Goal: Task Accomplishment & Management: Manage account settings

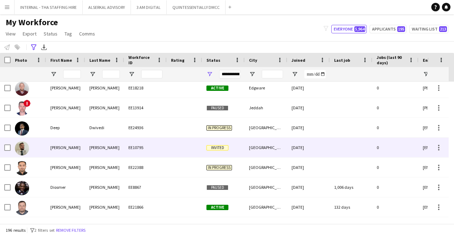
click at [101, 144] on div "[PERSON_NAME]" at bounding box center [104, 148] width 39 height 20
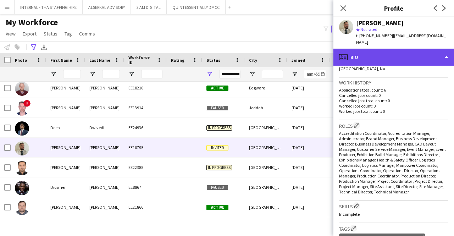
click at [381, 49] on div "profile Bio" at bounding box center [393, 57] width 121 height 17
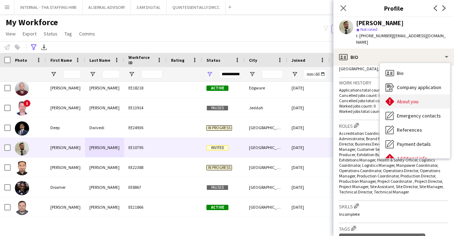
click at [399, 98] on div "About you About you" at bounding box center [415, 101] width 70 height 14
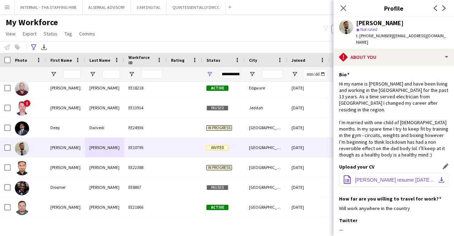
click at [363, 178] on button "office-file-sheet [PERSON_NAME] resume [DATE].pdf download-bottom" at bounding box center [393, 180] width 109 height 14
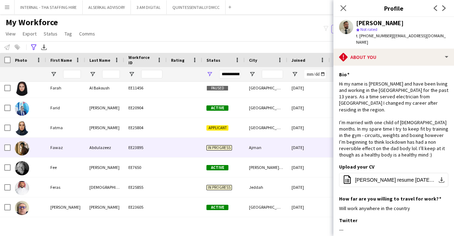
scroll to position [957, 0]
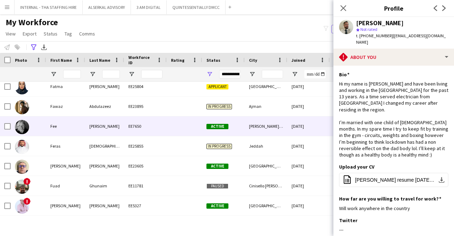
click at [89, 123] on div "[PERSON_NAME]" at bounding box center [104, 126] width 39 height 20
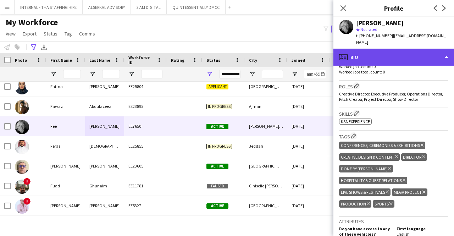
click at [388, 49] on div "profile Bio" at bounding box center [393, 57] width 121 height 17
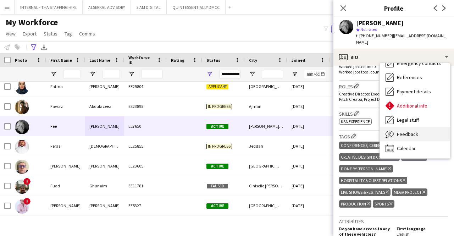
click at [400, 131] on span "Feedback" at bounding box center [407, 134] width 21 height 6
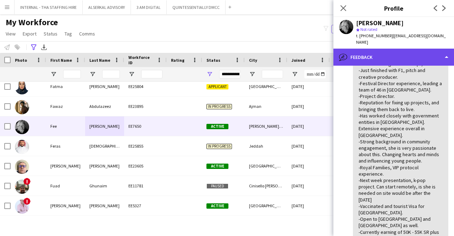
click at [398, 54] on div "bubble-pencil Feedback" at bounding box center [393, 57] width 121 height 17
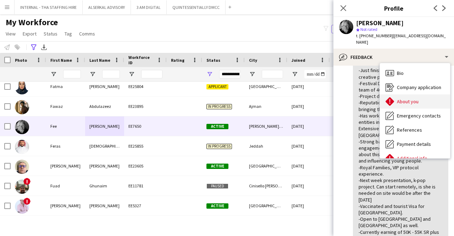
click at [402, 98] on span "About you" at bounding box center [408, 101] width 22 height 6
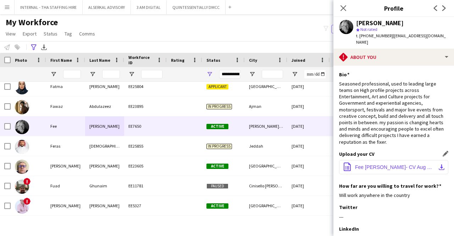
click at [361, 164] on span "Fee [PERSON_NAME]- CV Aug V2- 22.doc" at bounding box center [395, 167] width 80 height 6
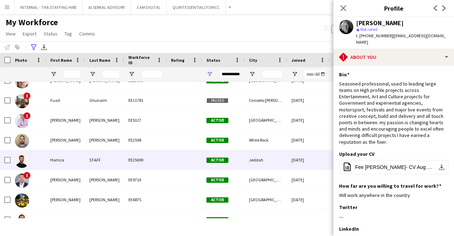
scroll to position [1084, 0]
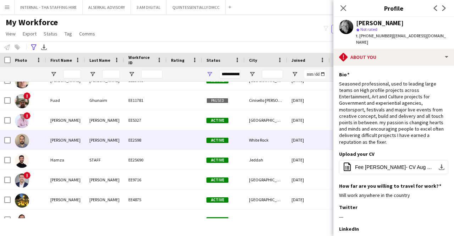
click at [172, 138] on div at bounding box center [184, 140] width 35 height 20
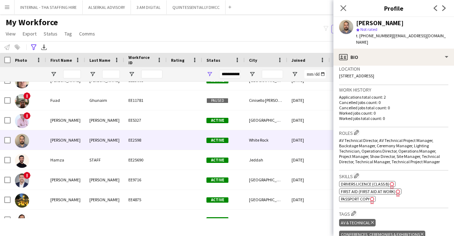
scroll to position [155, 0]
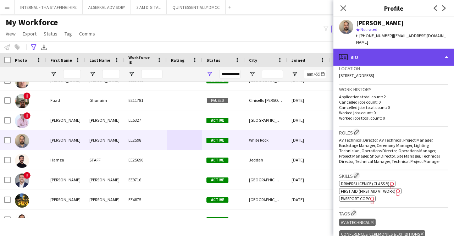
click at [382, 51] on div "profile Bio" at bounding box center [393, 57] width 121 height 17
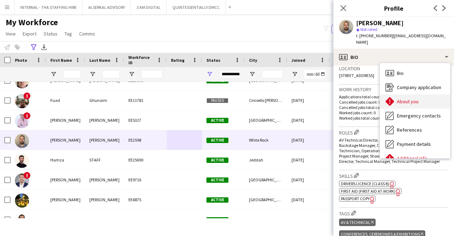
click at [409, 98] on span "About you" at bounding box center [408, 101] width 22 height 6
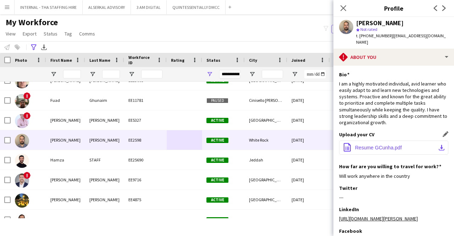
click at [382, 140] on button "office-file-sheet Resume GCunha.pdf download-bottom" at bounding box center [393, 147] width 109 height 14
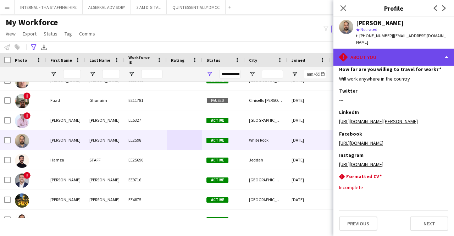
click at [392, 49] on div "rhombus-alert About you" at bounding box center [393, 57] width 121 height 17
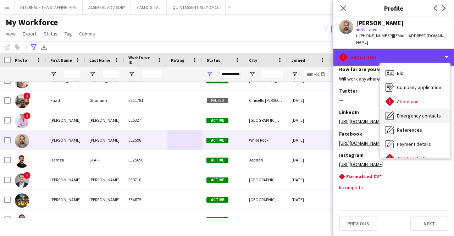
scroll to position [52, 0]
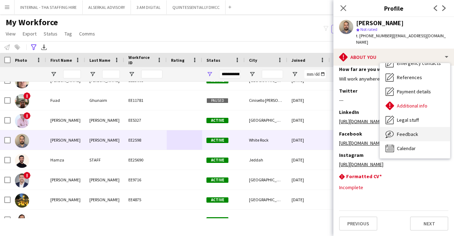
click at [398, 131] on div "Feedback Feedback" at bounding box center [415, 134] width 70 height 14
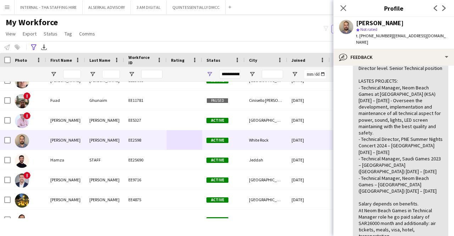
scroll to position [158, 0]
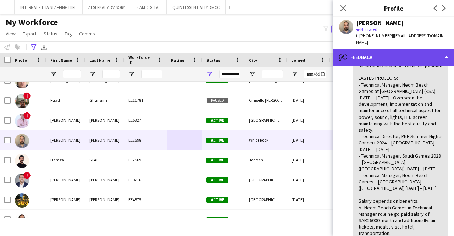
click at [385, 54] on div "bubble-pencil Feedback" at bounding box center [393, 57] width 121 height 17
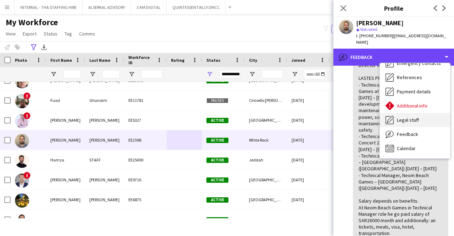
scroll to position [0, 0]
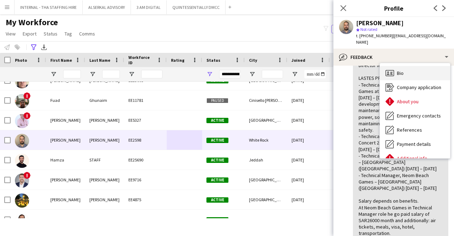
click at [407, 66] on div "Bio Bio" at bounding box center [415, 73] width 70 height 14
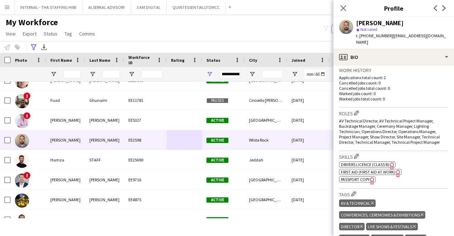
scroll to position [175, 0]
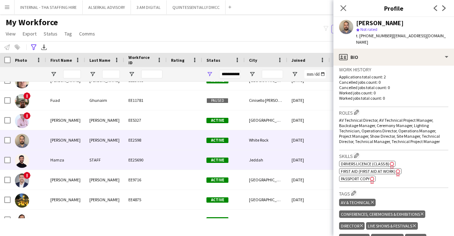
click at [173, 161] on div at bounding box center [184, 160] width 35 height 20
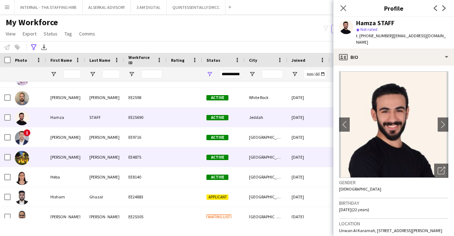
scroll to position [1126, 0]
click at [173, 161] on div at bounding box center [184, 157] width 35 height 20
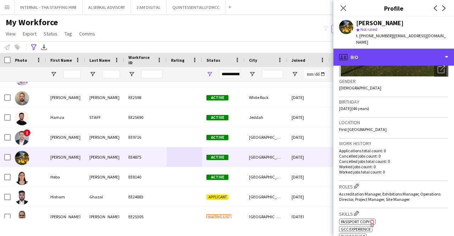
scroll to position [98, 0]
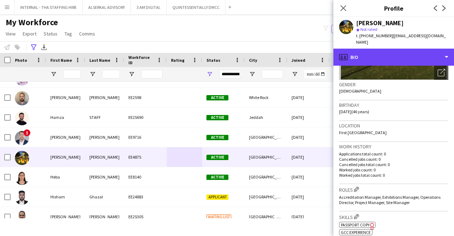
drag, startPoint x: 379, startPoint y: 46, endPoint x: 401, endPoint y: 103, distance: 60.7
click at [401, 103] on div "profile Bio Bio Bio Company application Company application About you About you…" at bounding box center [393, 142] width 121 height 187
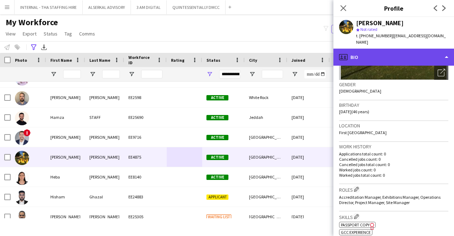
click at [393, 49] on div "profile Bio" at bounding box center [393, 57] width 121 height 17
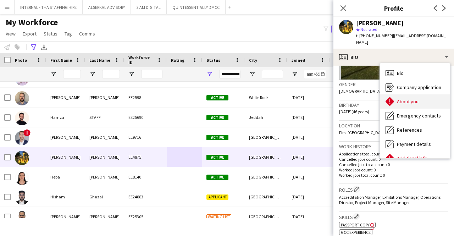
click at [398, 98] on span "About you" at bounding box center [408, 101] width 22 height 6
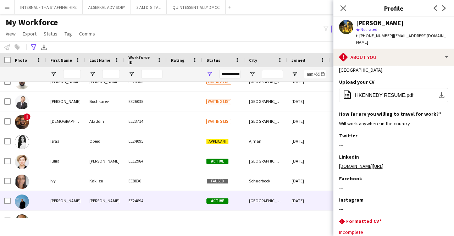
scroll to position [1262, 0]
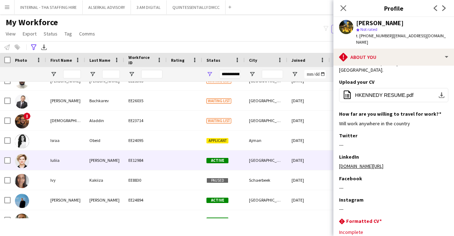
click at [171, 167] on div at bounding box center [184, 160] width 35 height 20
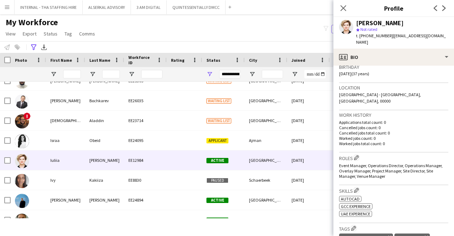
scroll to position [136, 0]
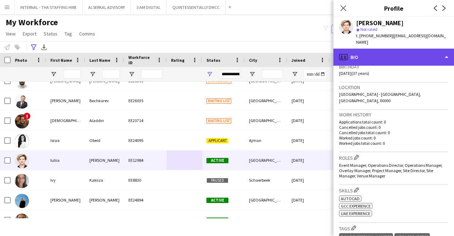
click at [397, 55] on div "profile Bio" at bounding box center [393, 57] width 121 height 17
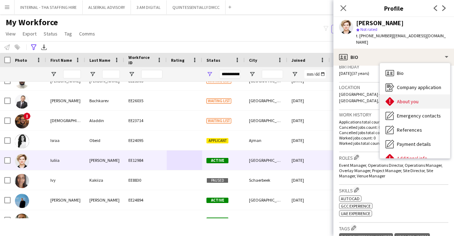
click at [403, 99] on div "About you About you" at bounding box center [415, 101] width 70 height 14
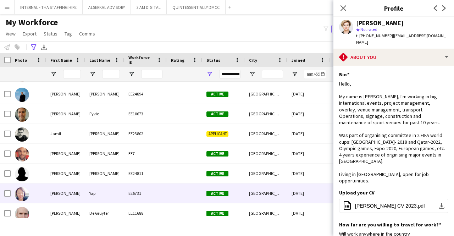
scroll to position [1369, 0]
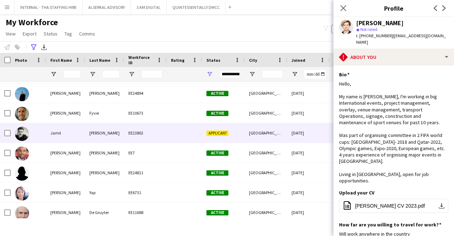
click at [120, 127] on div "[PERSON_NAME]" at bounding box center [104, 133] width 39 height 20
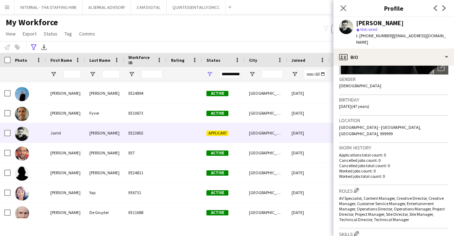
scroll to position [165, 0]
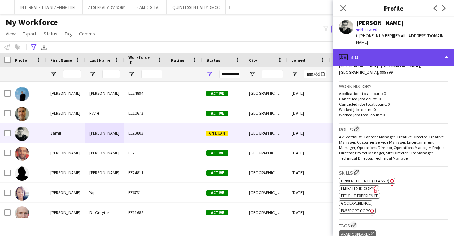
click at [376, 49] on div "profile Bio" at bounding box center [393, 57] width 121 height 17
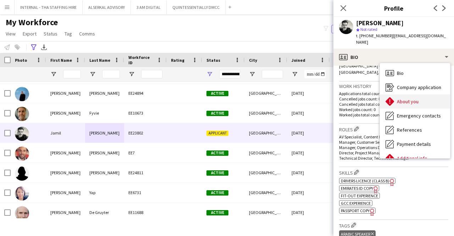
click at [393, 97] on icon "About you" at bounding box center [390, 101] width 9 height 9
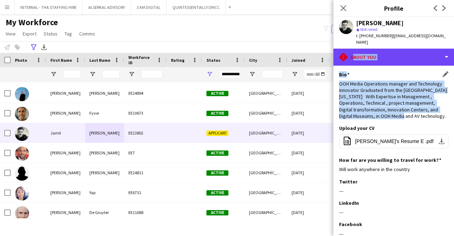
drag, startPoint x: 392, startPoint y: 49, endPoint x: 402, endPoint y: 112, distance: 64.6
click at [402, 112] on div "rhombus-alert About you Bio Bio Company application Company application About y…" at bounding box center [393, 142] width 121 height 187
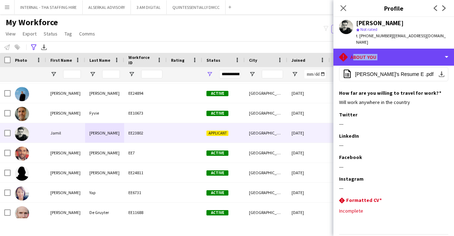
scroll to position [67, 0]
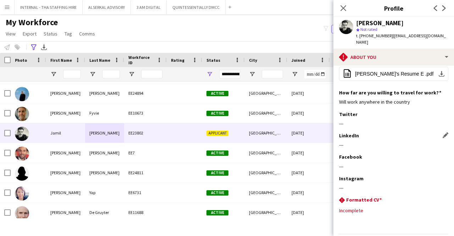
click at [388, 138] on div "LinkedIn Edit this field" at bounding box center [393, 135] width 109 height 6
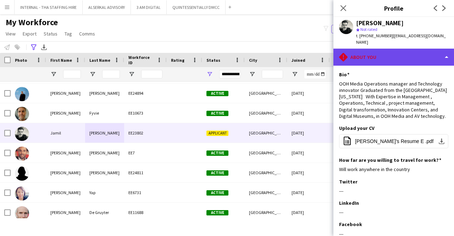
click at [389, 59] on div "rhombus-alert About you" at bounding box center [393, 57] width 121 height 17
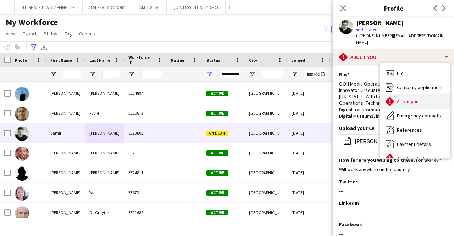
click at [398, 98] on span "About you" at bounding box center [408, 101] width 22 height 6
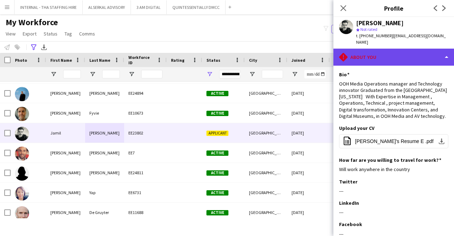
click at [393, 49] on div "rhombus-alert About you" at bounding box center [393, 57] width 121 height 17
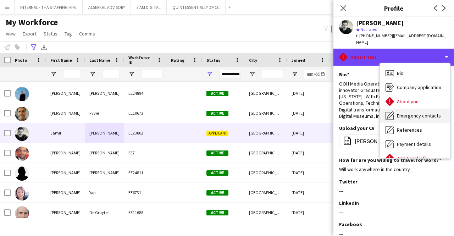
scroll to position [52, 0]
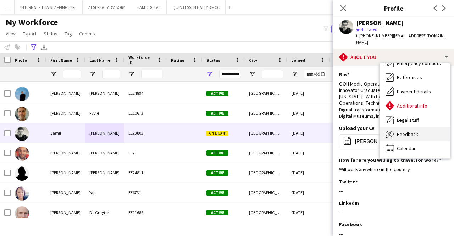
click at [399, 127] on div "Feedback Feedback" at bounding box center [415, 134] width 70 height 14
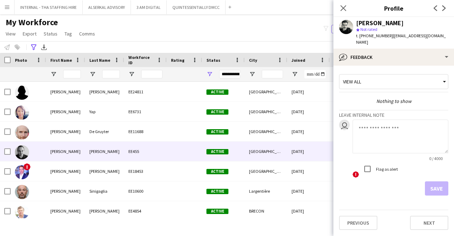
scroll to position [1453, 0]
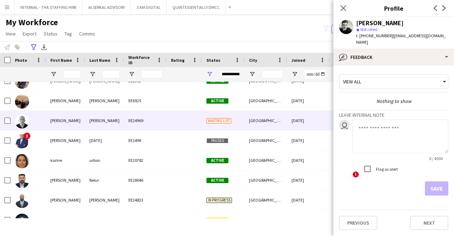
click at [151, 121] on div "EE24969" at bounding box center [145, 121] width 43 height 20
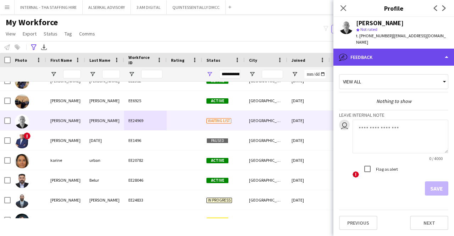
click at [387, 50] on div "bubble-pencil Feedback" at bounding box center [393, 57] width 121 height 17
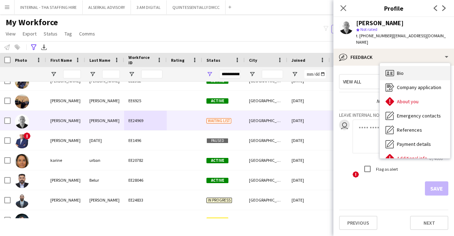
click at [392, 72] on icon at bounding box center [392, 72] width 2 height 0
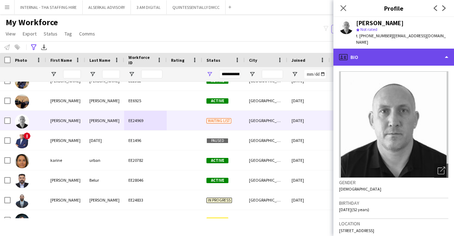
drag, startPoint x: 392, startPoint y: 48, endPoint x: 385, endPoint y: 49, distance: 7.2
click at [385, 49] on div "profile Bio" at bounding box center [393, 57] width 121 height 17
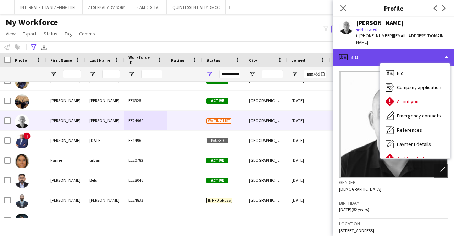
click at [385, 49] on div "profile Bio" at bounding box center [393, 57] width 121 height 17
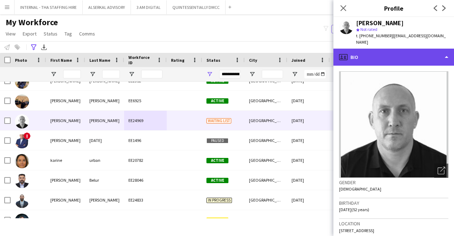
click at [385, 49] on div "profile Bio" at bounding box center [393, 57] width 121 height 17
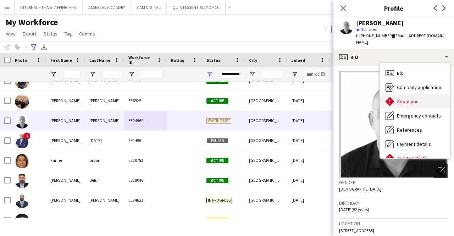
click at [407, 98] on div "About you About you" at bounding box center [415, 101] width 70 height 14
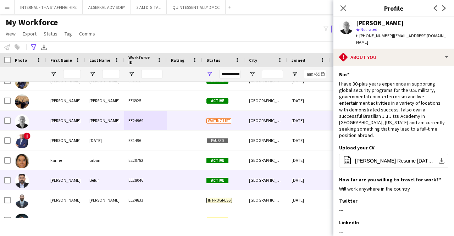
scroll to position [1626, 0]
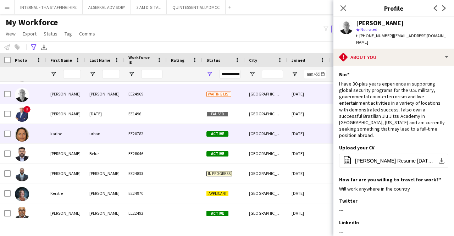
click at [290, 131] on div "[DATE]" at bounding box center [308, 134] width 43 height 20
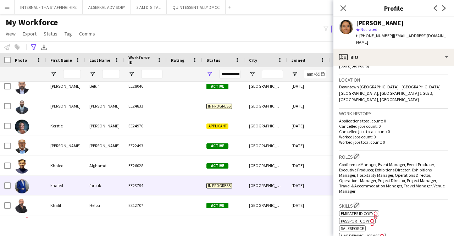
scroll to position [1694, 0]
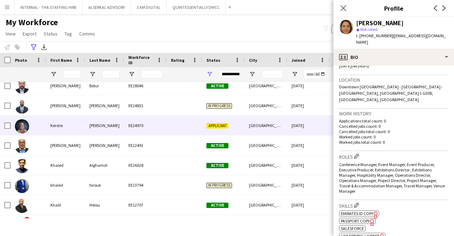
click at [201, 125] on div at bounding box center [184, 126] width 35 height 20
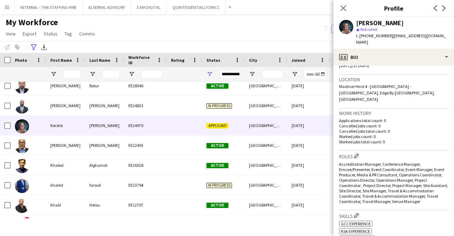
scroll to position [155, 0]
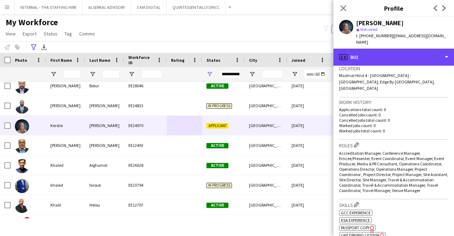
drag, startPoint x: 404, startPoint y: 54, endPoint x: 411, endPoint y: 121, distance: 67.1
click at [411, 121] on div "profile Bio Bio Bio Company application Company application About you About you…" at bounding box center [393, 142] width 121 height 187
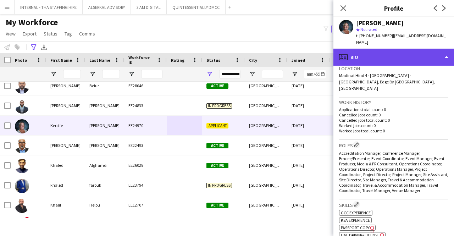
click at [409, 51] on div "profile Bio" at bounding box center [393, 57] width 121 height 17
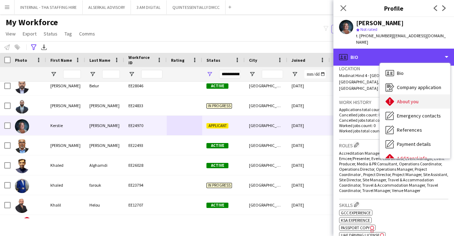
scroll to position [52, 0]
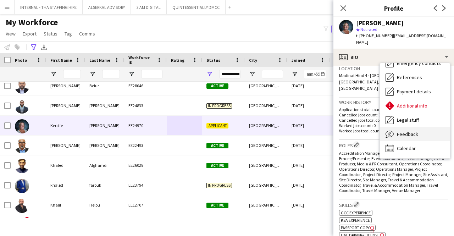
click at [403, 131] on span "Feedback" at bounding box center [407, 134] width 21 height 6
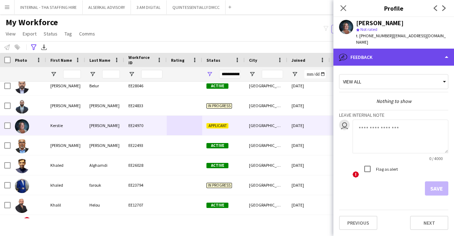
click at [393, 56] on div "bubble-pencil Feedback" at bounding box center [393, 57] width 121 height 17
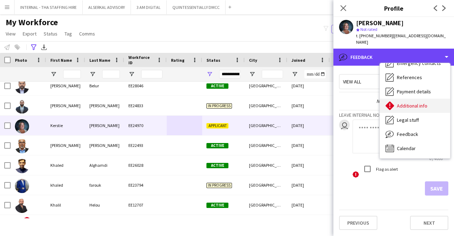
scroll to position [0, 0]
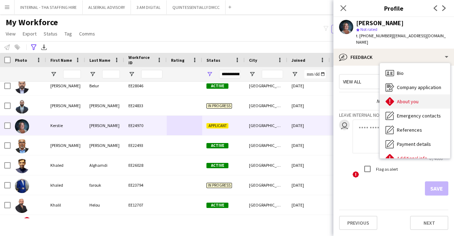
click at [404, 98] on span "About you" at bounding box center [408, 101] width 22 height 6
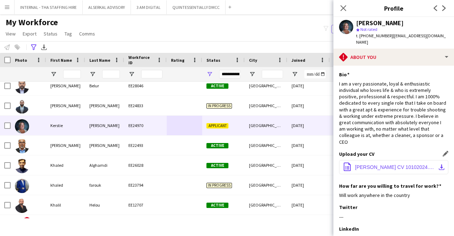
click at [377, 164] on span "[PERSON_NAME] CV 10102024.pdf" at bounding box center [395, 167] width 80 height 6
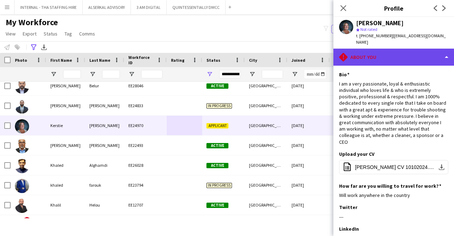
click at [368, 54] on div "rhombus-alert About you" at bounding box center [393, 57] width 121 height 17
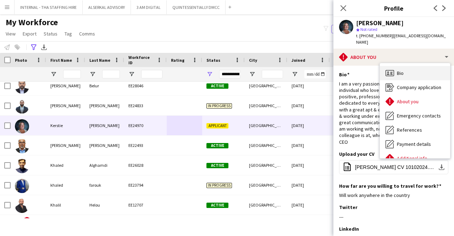
click at [386, 69] on icon "Bio" at bounding box center [390, 73] width 9 height 9
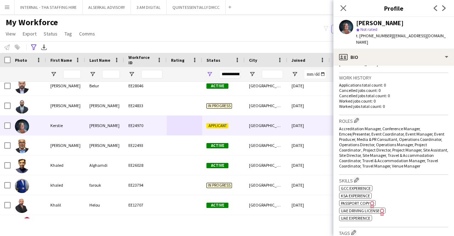
scroll to position [180, 0]
click at [358, 117] on app-icon "Edit crew company roles" at bounding box center [356, 119] width 5 height 5
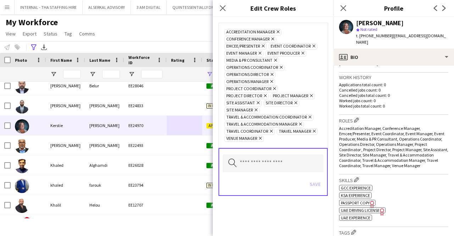
click at [259, 136] on icon "Remove" at bounding box center [259, 138] width 5 height 5
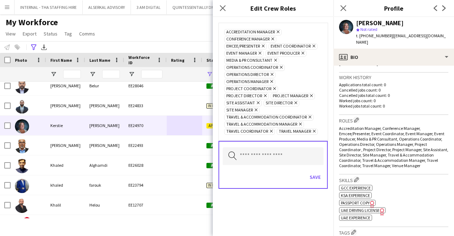
click at [270, 129] on icon "Remove" at bounding box center [270, 131] width 5 height 5
click at [261, 129] on icon "Remove" at bounding box center [261, 131] width 5 height 5
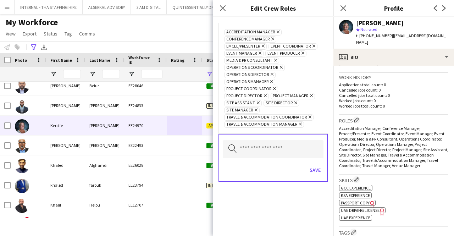
click at [276, 32] on icon "Remove" at bounding box center [277, 31] width 5 height 5
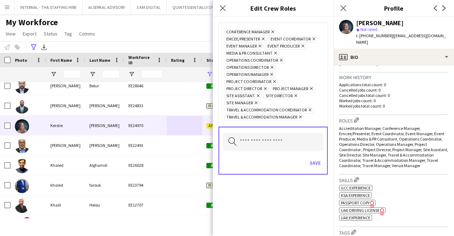
click at [272, 32] on icon at bounding box center [272, 32] width 3 height 3
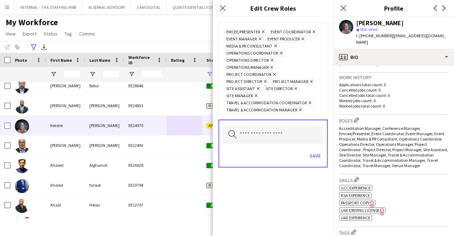
click at [263, 31] on icon at bounding box center [263, 32] width 3 height 3
click at [267, 31] on icon "Remove" at bounding box center [268, 31] width 5 height 5
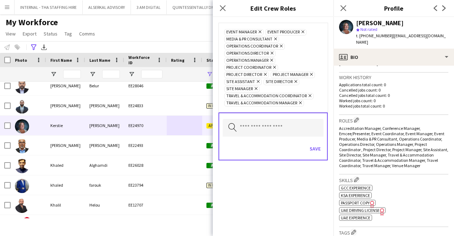
click at [260, 31] on icon at bounding box center [260, 32] width 3 height 3
click at [260, 31] on icon "Remove" at bounding box center [261, 31] width 5 height 5
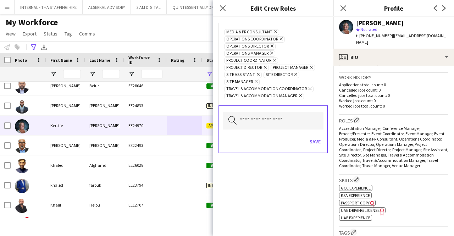
click at [275, 29] on icon "Remove" at bounding box center [274, 31] width 5 height 5
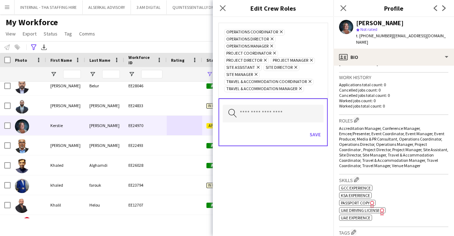
click at [280, 31] on icon at bounding box center [281, 32] width 3 height 3
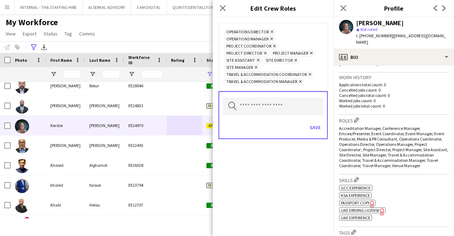
click at [271, 31] on icon "Remove" at bounding box center [271, 31] width 5 height 5
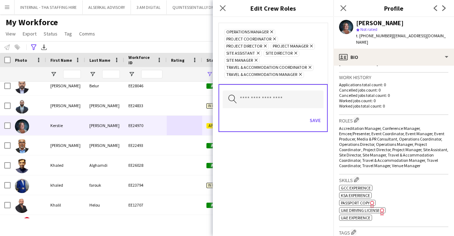
click at [271, 31] on icon "Remove" at bounding box center [271, 31] width 5 height 5
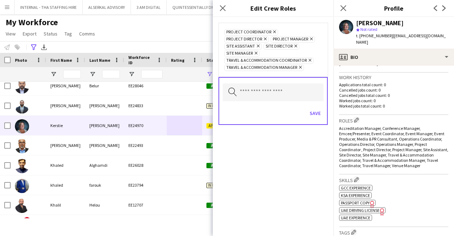
click at [271, 31] on icon "Remove" at bounding box center [273, 31] width 5 height 5
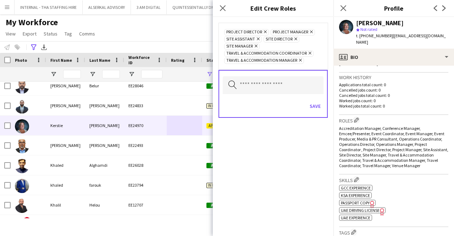
click at [262, 31] on icon "Remove" at bounding box center [264, 31] width 5 height 5
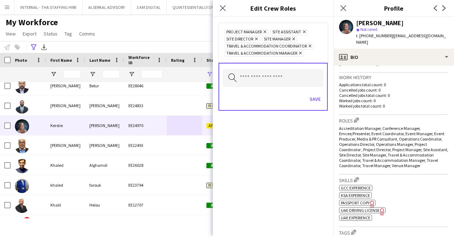
click at [262, 31] on icon "Remove" at bounding box center [264, 31] width 5 height 5
click at [264, 31] on span "Site Director Remove" at bounding box center [282, 32] width 36 height 6
click at [257, 31] on icon "Remove" at bounding box center [257, 31] width 5 height 5
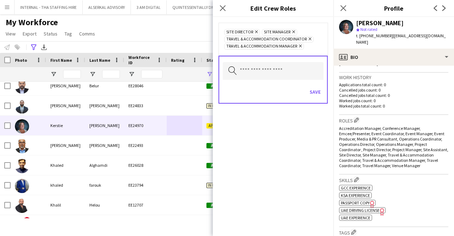
click at [257, 31] on icon "Remove" at bounding box center [255, 31] width 5 height 5
click at [257, 31] on icon at bounding box center [256, 32] width 3 height 3
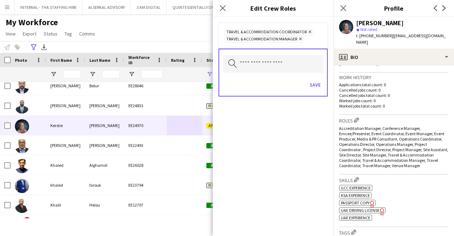
click at [307, 32] on icon "Remove" at bounding box center [309, 31] width 5 height 5
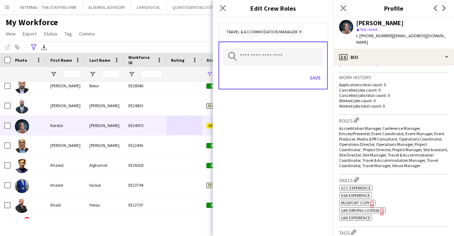
click at [299, 32] on icon at bounding box center [300, 32] width 3 height 3
click at [312, 77] on button "Save" at bounding box center [315, 76] width 17 height 11
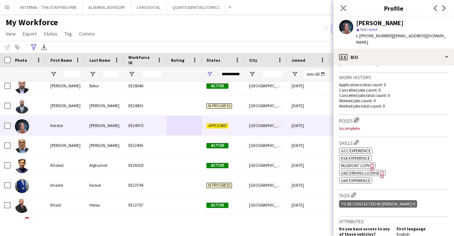
click at [357, 117] on app-icon "Edit crew company roles" at bounding box center [356, 119] width 5 height 5
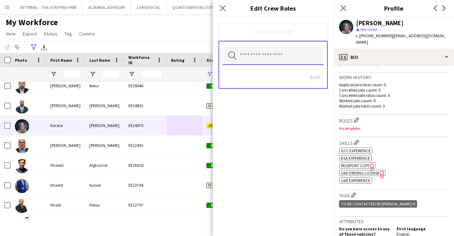
click at [253, 58] on input "text" at bounding box center [273, 56] width 101 height 18
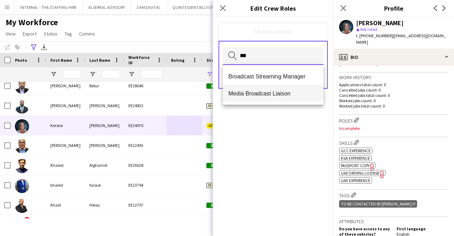
type input "***"
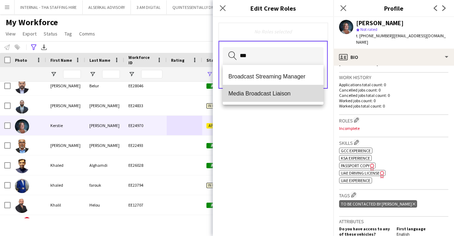
click at [246, 91] on span "Media Broadcast Liaison" at bounding box center [272, 93] width 89 height 7
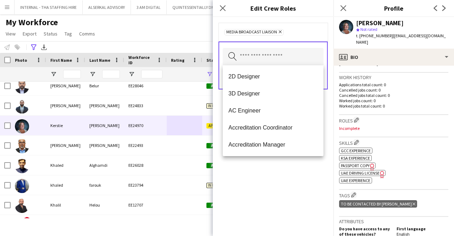
click at [295, 29] on div "Media Broadcast Liaison Remove" at bounding box center [273, 31] width 98 height 7
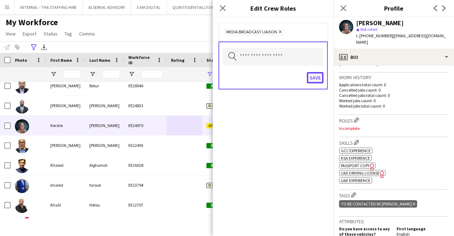
click at [315, 74] on button "Save" at bounding box center [315, 77] width 17 height 11
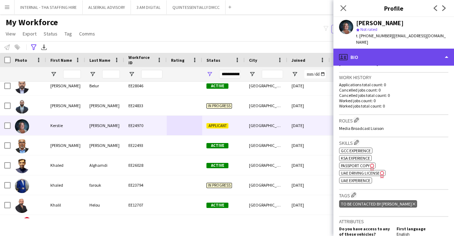
click at [378, 49] on div "profile Bio" at bounding box center [393, 57] width 121 height 17
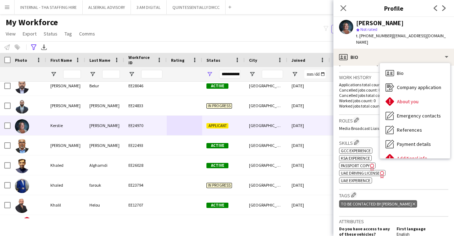
click at [367, 115] on div "Roles Edit crew company roles Media Broadcast Liaison" at bounding box center [393, 126] width 109 height 22
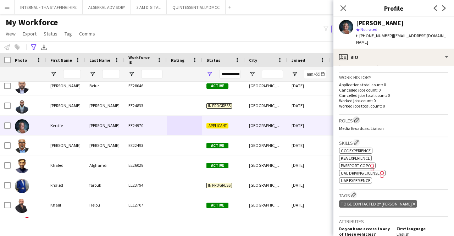
click at [359, 117] on app-icon "Edit crew company roles" at bounding box center [356, 119] width 5 height 5
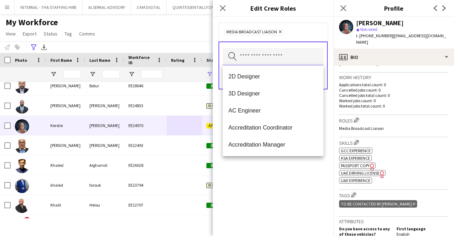
click at [273, 60] on input "text" at bounding box center [273, 57] width 101 height 18
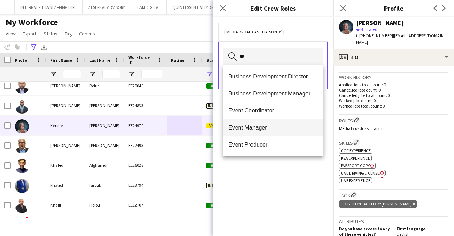
type input "**"
click at [258, 123] on mat-option "Event Manager" at bounding box center [273, 127] width 101 height 17
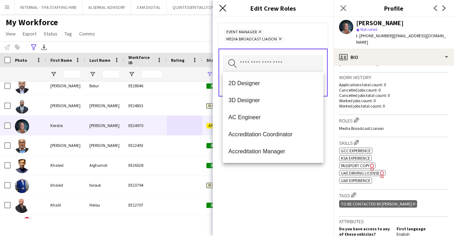
click at [223, 11] on icon "Close pop-in" at bounding box center [222, 8] width 7 height 7
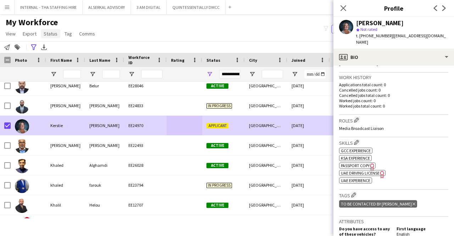
click at [57, 34] on link "Status" at bounding box center [51, 33] width 20 height 9
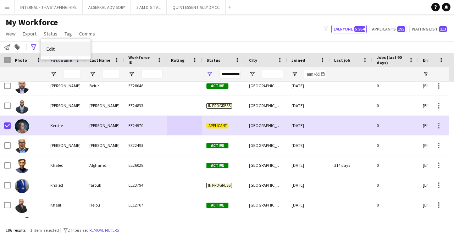
click at [54, 48] on span "Edit" at bounding box center [50, 49] width 8 height 6
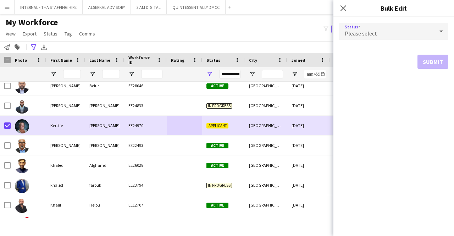
click at [380, 32] on div "Please select" at bounding box center [386, 31] width 95 height 17
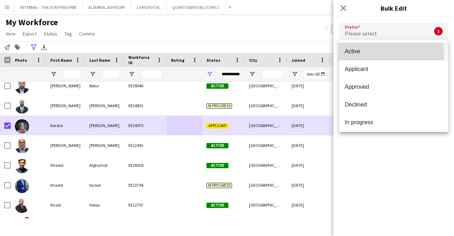
click at [354, 57] on mat-option "Active" at bounding box center [393, 52] width 109 height 18
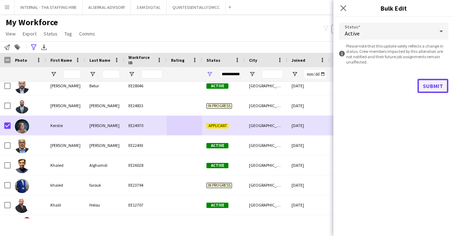
click at [431, 90] on button "Submit" at bounding box center [433, 86] width 31 height 14
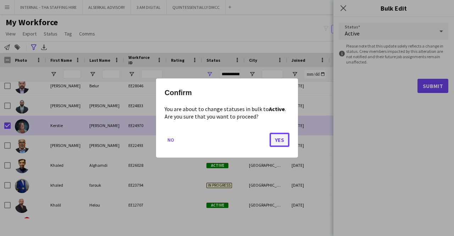
click at [284, 136] on button "Yes" at bounding box center [280, 140] width 20 height 14
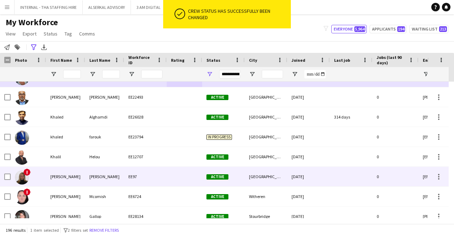
scroll to position [1743, 0]
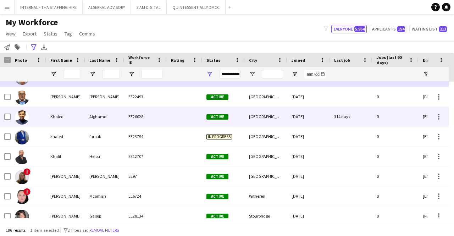
click at [173, 110] on div at bounding box center [184, 117] width 35 height 20
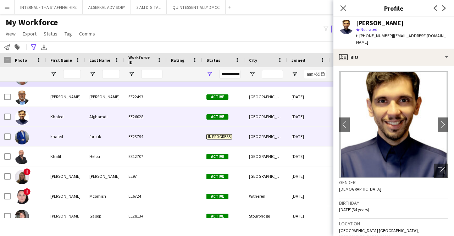
click at [167, 132] on div at bounding box center [184, 137] width 35 height 20
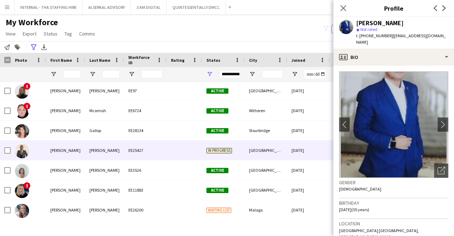
scroll to position [1827, 0]
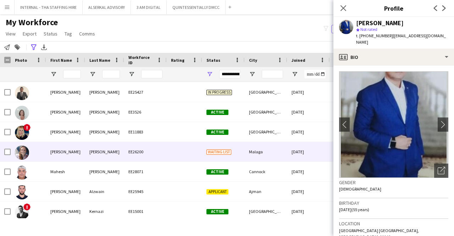
click at [162, 157] on div "EE26200" at bounding box center [145, 152] width 43 height 20
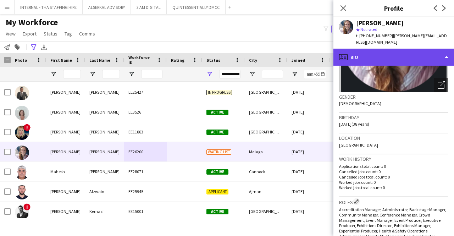
click at [380, 55] on div "profile Bio" at bounding box center [393, 57] width 121 height 17
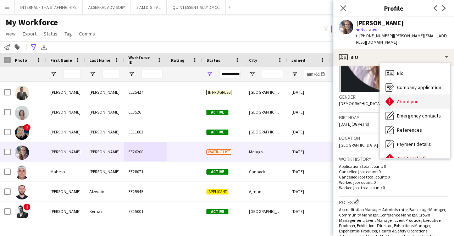
click at [403, 100] on div "About you About you" at bounding box center [415, 101] width 70 height 14
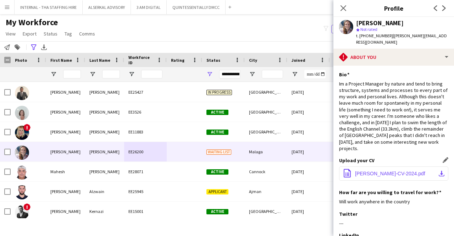
click at [366, 171] on span "[PERSON_NAME]-CV-2024.pdf" at bounding box center [390, 174] width 70 height 6
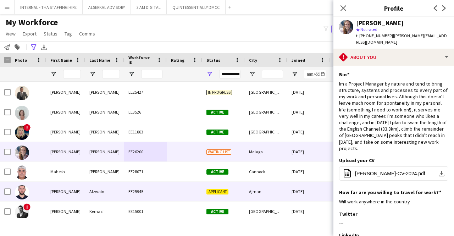
scroll to position [1924, 0]
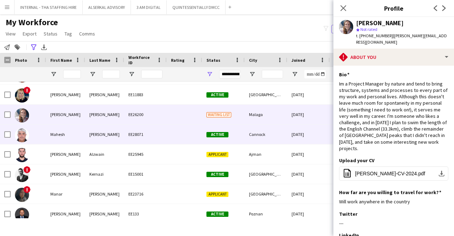
click at [111, 139] on div "[PERSON_NAME]" at bounding box center [104, 135] width 39 height 20
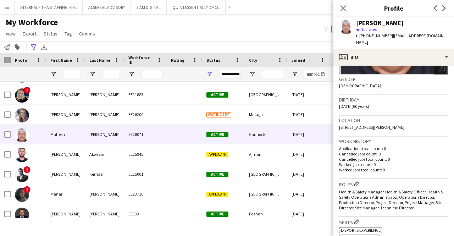
scroll to position [104, 0]
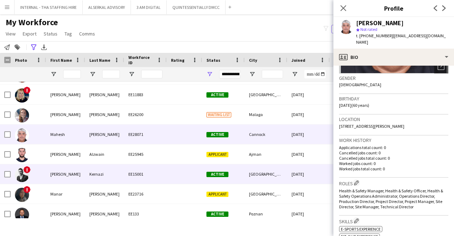
click at [147, 171] on div "EE15001" at bounding box center [145, 174] width 43 height 20
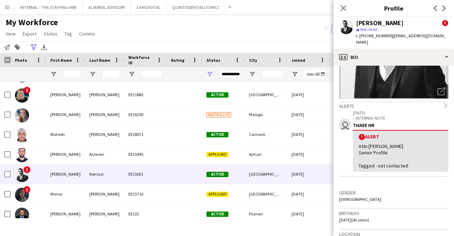
scroll to position [79, 0]
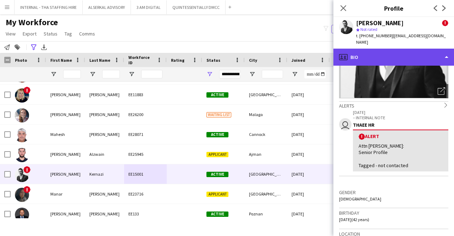
click at [392, 51] on div "profile Bio" at bounding box center [393, 57] width 121 height 17
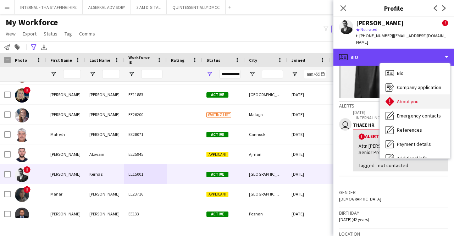
scroll to position [52, 0]
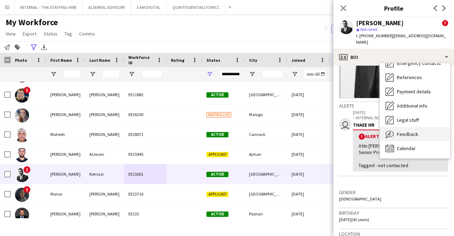
click at [401, 131] on span "Feedback" at bounding box center [407, 134] width 21 height 6
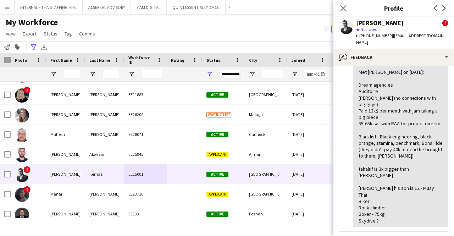
scroll to position [126, 0]
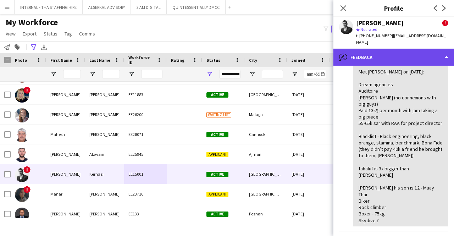
click at [398, 50] on div "bubble-pencil Feedback" at bounding box center [393, 57] width 121 height 17
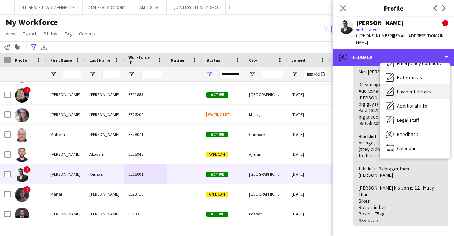
scroll to position [0, 0]
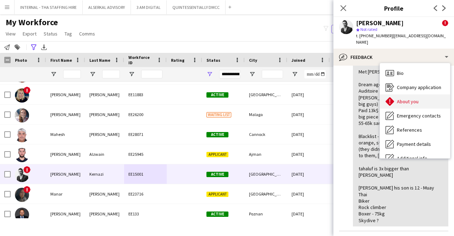
click at [400, 98] on span "About you" at bounding box center [408, 101] width 22 height 6
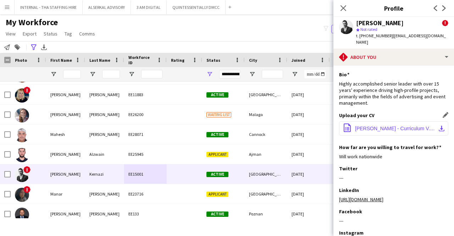
click at [383, 126] on span "[PERSON_NAME] - Curriculum V..pdf" at bounding box center [395, 129] width 80 height 6
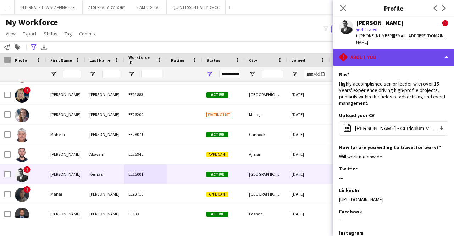
click at [381, 54] on div "rhombus-alert About you" at bounding box center [393, 57] width 121 height 17
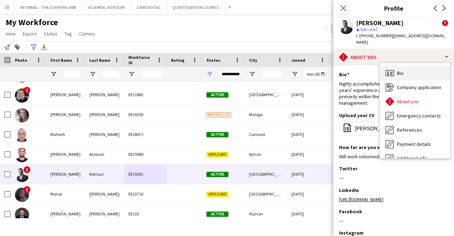
click at [398, 70] on span "Bio" at bounding box center [400, 73] width 7 height 6
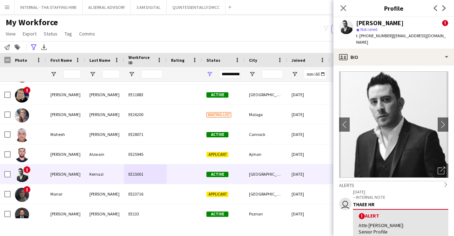
click at [398, 71] on img at bounding box center [393, 124] width 109 height 106
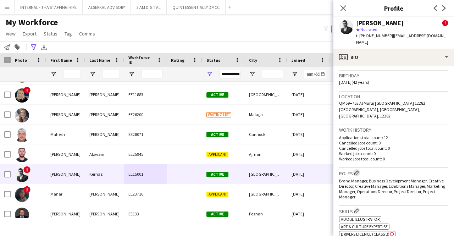
scroll to position [217, 0]
click at [356, 170] on app-icon "Edit crew company roles" at bounding box center [356, 172] width 5 height 5
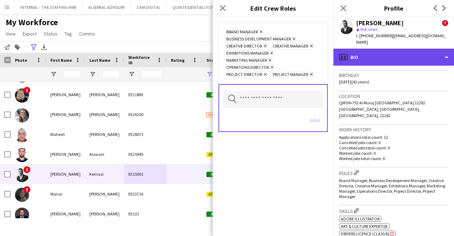
click at [392, 49] on div "profile Bio" at bounding box center [393, 57] width 121 height 17
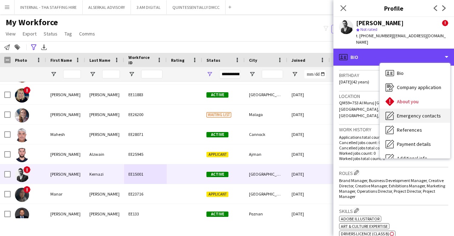
scroll to position [52, 0]
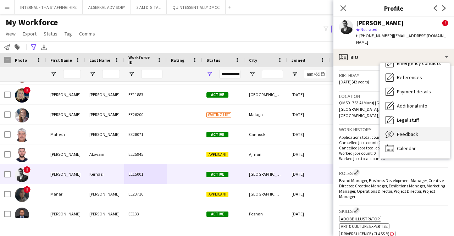
click at [399, 132] on div "Feedback Feedback" at bounding box center [415, 134] width 70 height 14
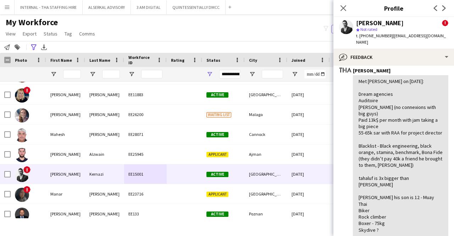
scroll to position [117, 0]
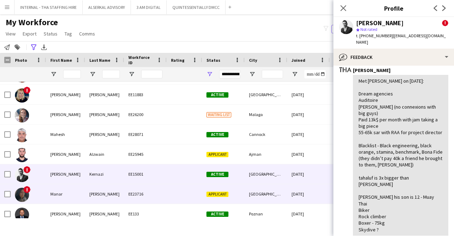
click at [145, 198] on div "EE23716" at bounding box center [145, 194] width 43 height 20
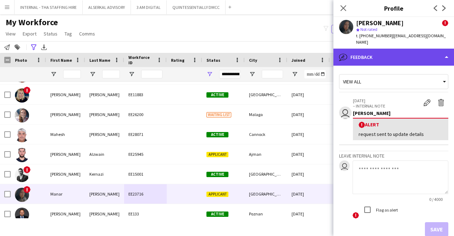
click at [403, 50] on div "bubble-pencil Feedback" at bounding box center [393, 57] width 121 height 17
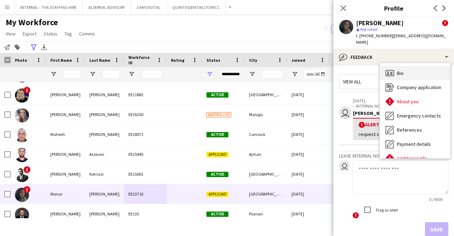
click at [403, 70] on div "Bio Bio" at bounding box center [415, 73] width 70 height 14
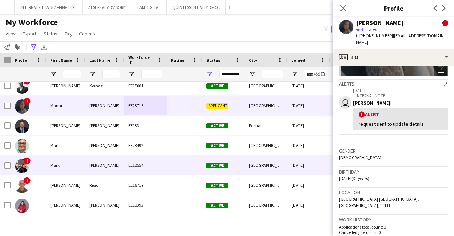
scroll to position [2015, 0]
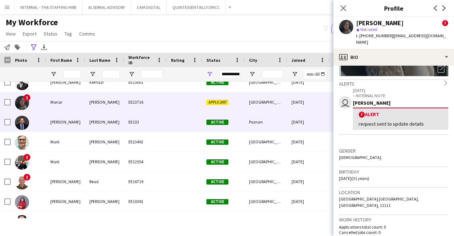
click at [165, 123] on div "EE133" at bounding box center [145, 122] width 43 height 20
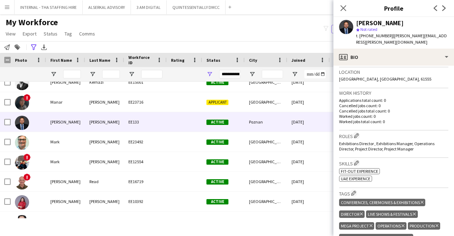
scroll to position [153, 0]
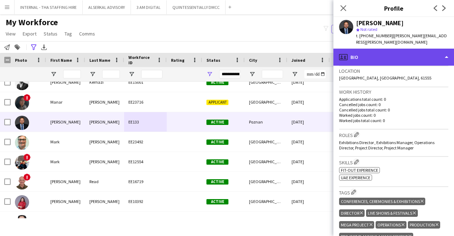
click at [389, 51] on div "profile Bio" at bounding box center [393, 57] width 121 height 17
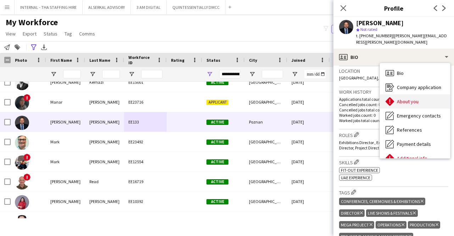
click at [399, 98] on span "About you" at bounding box center [408, 101] width 22 height 6
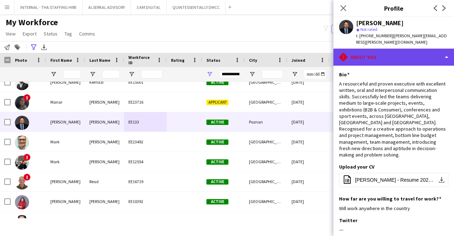
click at [392, 49] on div "rhombus-alert About you" at bounding box center [393, 57] width 121 height 17
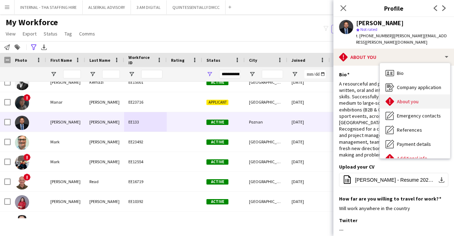
click at [404, 98] on span "About you" at bounding box center [408, 101] width 22 height 6
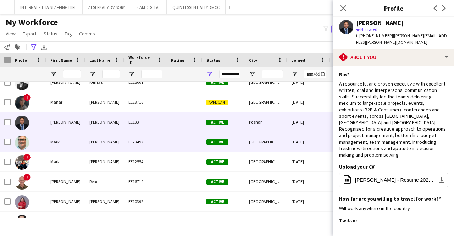
click at [149, 140] on div "EE23492" at bounding box center [145, 142] width 43 height 20
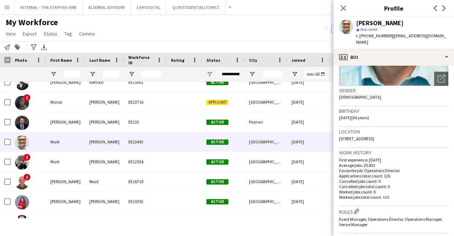
scroll to position [92, 0]
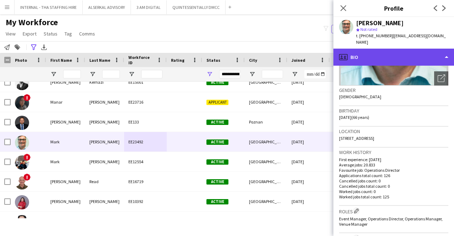
click at [379, 49] on div "profile Bio" at bounding box center [393, 57] width 121 height 17
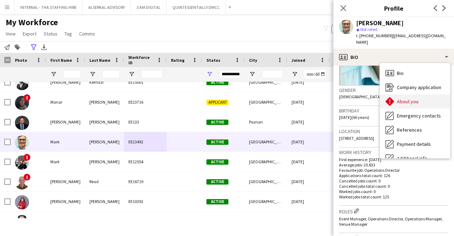
click at [397, 98] on span "About you" at bounding box center [408, 101] width 22 height 6
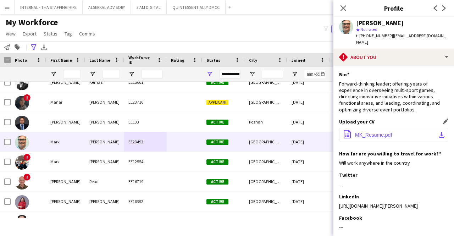
click at [378, 132] on span "MK_Resume.pdf" at bounding box center [373, 135] width 37 height 6
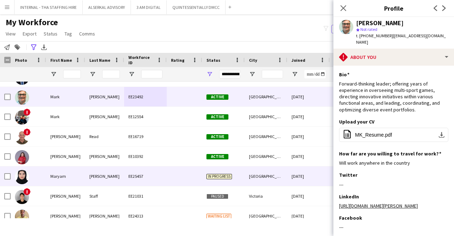
scroll to position [2063, 0]
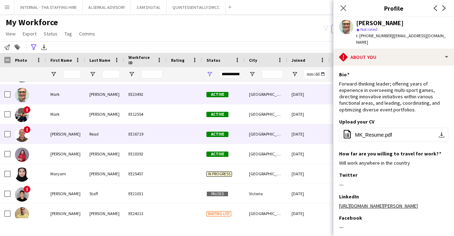
click at [73, 136] on div "[PERSON_NAME]" at bounding box center [65, 134] width 39 height 20
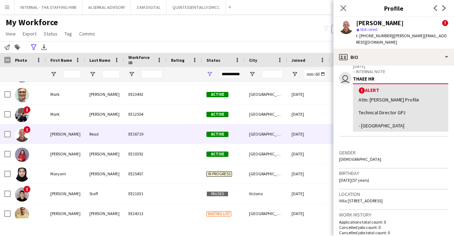
scroll to position [126, 0]
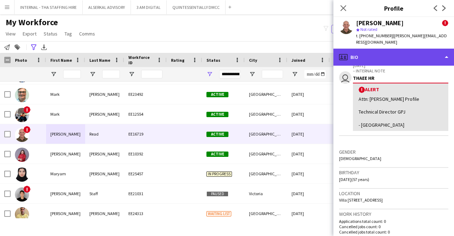
click at [376, 56] on div "profile Bio" at bounding box center [393, 57] width 121 height 17
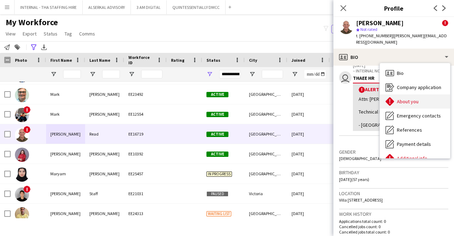
click at [397, 98] on span "About you" at bounding box center [408, 101] width 22 height 6
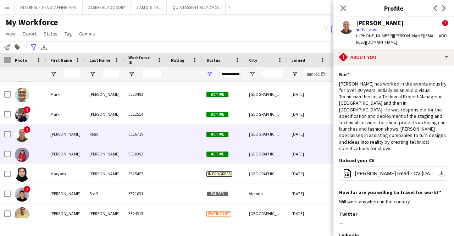
click at [152, 161] on div "EE10392" at bounding box center [145, 154] width 43 height 20
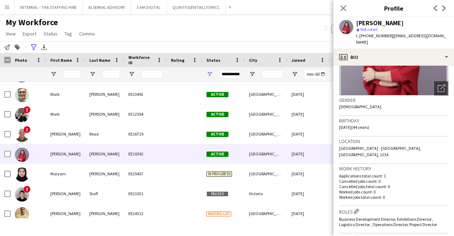
scroll to position [83, 0]
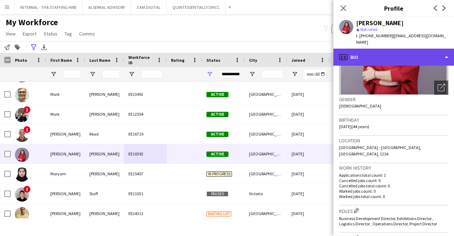
click at [387, 55] on div "profile Bio" at bounding box center [393, 57] width 121 height 17
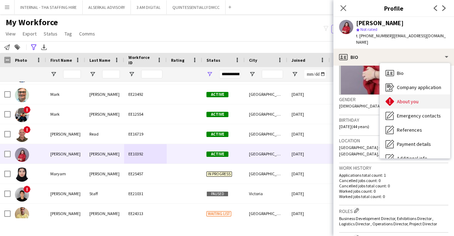
click at [407, 98] on span "About you" at bounding box center [408, 101] width 22 height 6
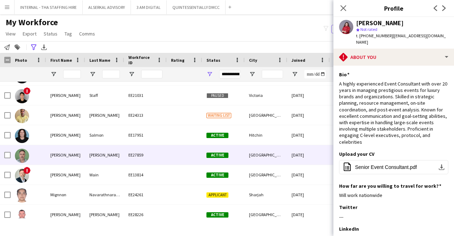
scroll to position [2162, 0]
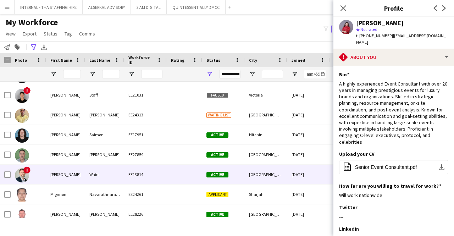
click at [93, 176] on div "Wain" at bounding box center [104, 175] width 39 height 20
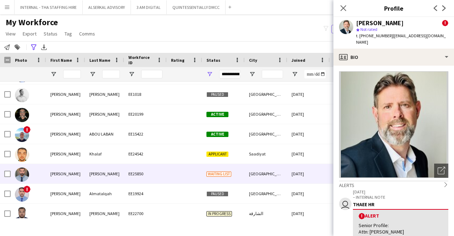
scroll to position [2305, 0]
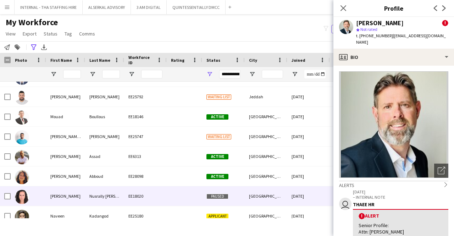
click at [72, 197] on div "[PERSON_NAME]" at bounding box center [65, 196] width 39 height 20
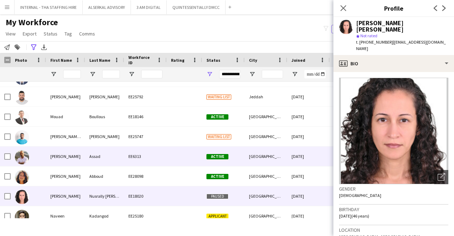
click at [80, 162] on div "[PERSON_NAME]" at bounding box center [65, 157] width 39 height 20
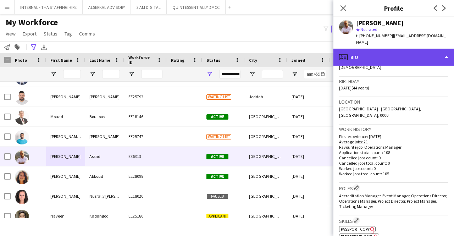
click at [406, 57] on div "profile Bio" at bounding box center [393, 57] width 121 height 17
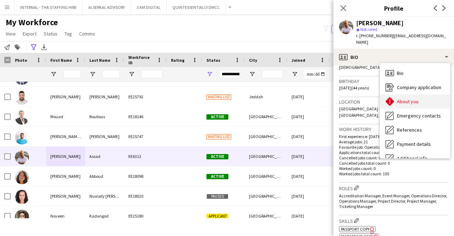
click at [411, 99] on div "About you About you" at bounding box center [415, 101] width 70 height 14
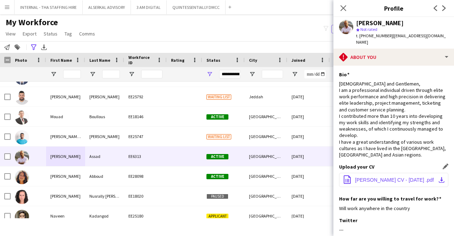
click at [372, 173] on button "office-file-sheet [PERSON_NAME] CV - [DATE] .pdf download-bottom" at bounding box center [393, 180] width 109 height 14
